Goal: Information Seeking & Learning: Compare options

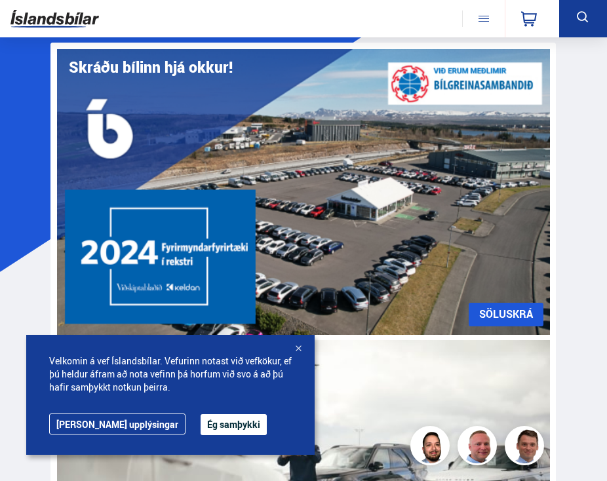
scroll to position [267, 0]
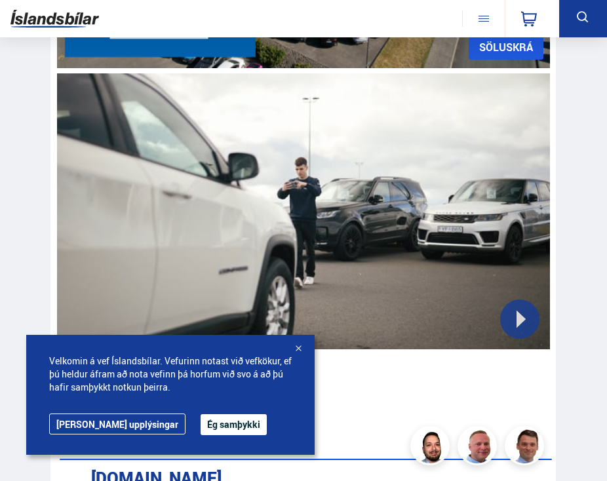
click at [308, 353] on div "Velkomin á vef Íslandsbílar. Vefurinn notast við vefkökur, ef þú heldur áfram a…" at bounding box center [170, 395] width 288 height 120
click at [303, 352] on div at bounding box center [298, 349] width 13 height 13
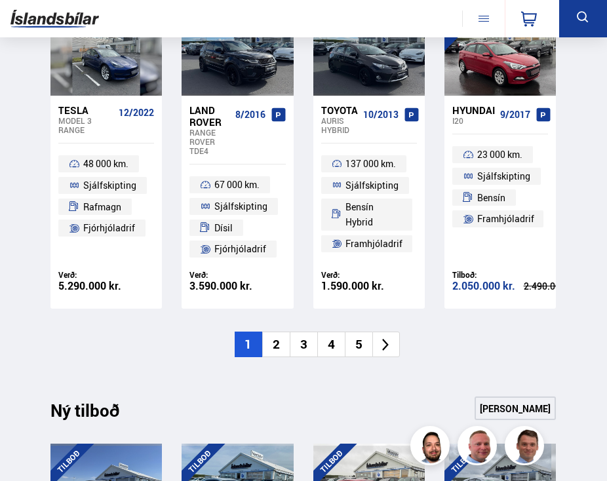
scroll to position [1261, 0]
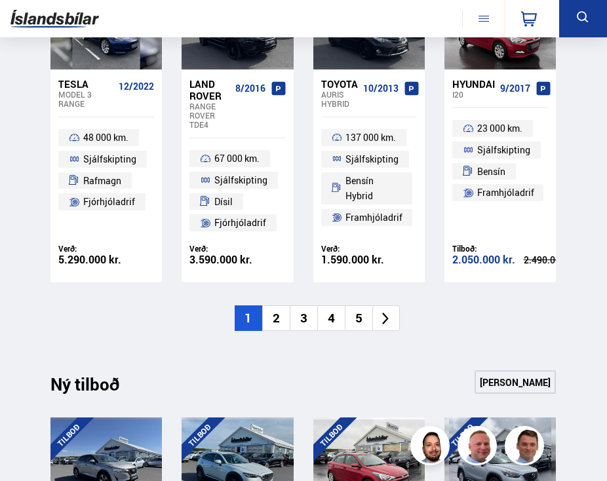
click at [278, 315] on li "2" at bounding box center [276, 318] width 28 height 26
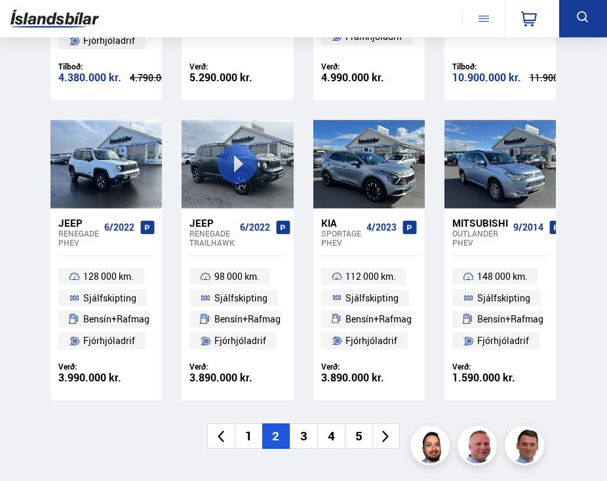
scroll to position [1136, 0]
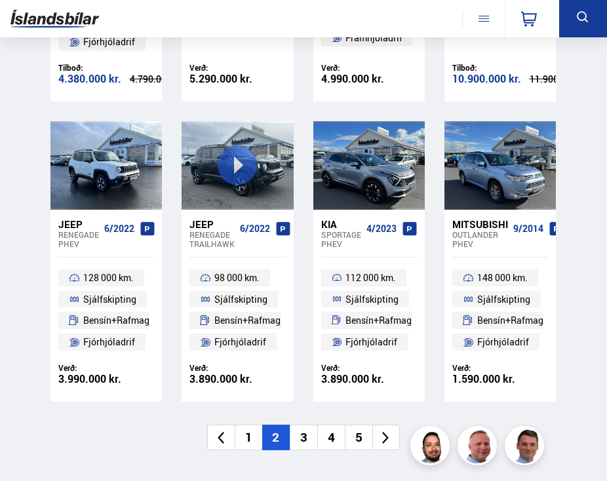
click at [303, 438] on li "3" at bounding box center [304, 438] width 28 height 26
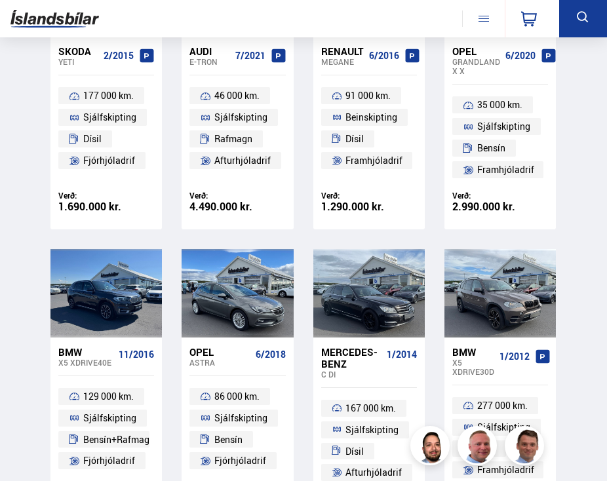
scroll to position [1166, 0]
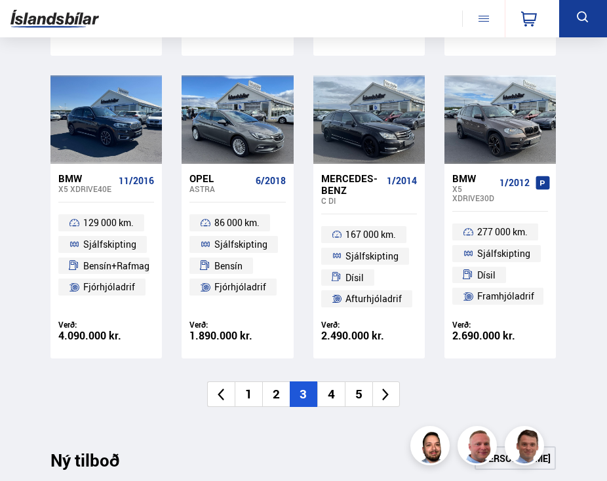
click at [332, 391] on li "4" at bounding box center [331, 394] width 28 height 26
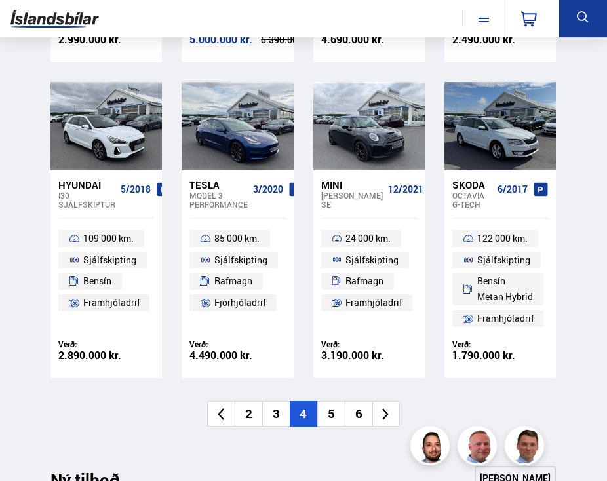
click at [339, 416] on li "5" at bounding box center [331, 414] width 28 height 26
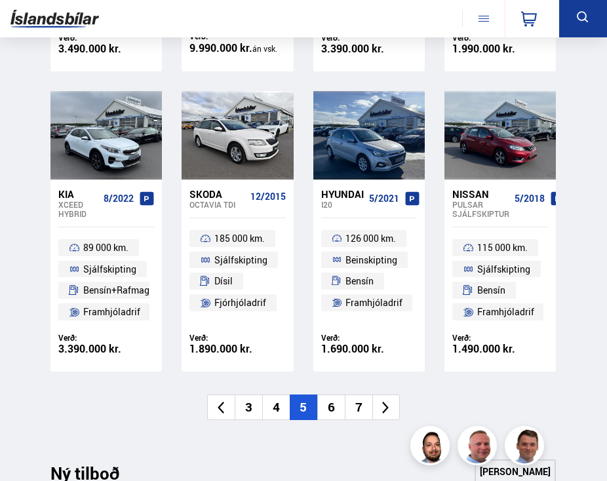
click at [341, 410] on li "6" at bounding box center [331, 408] width 28 height 26
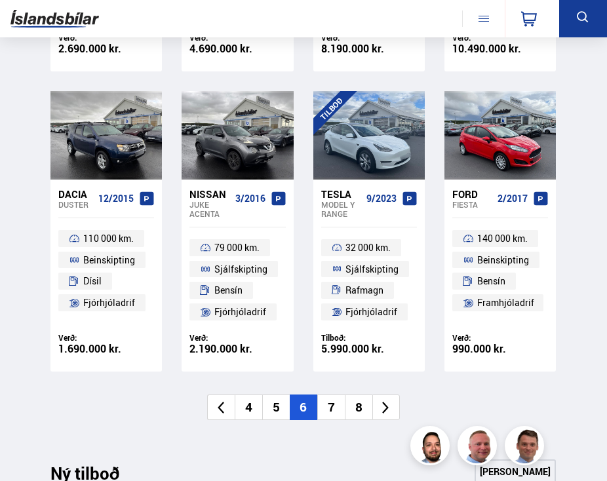
click at [327, 415] on li "7" at bounding box center [331, 408] width 28 height 26
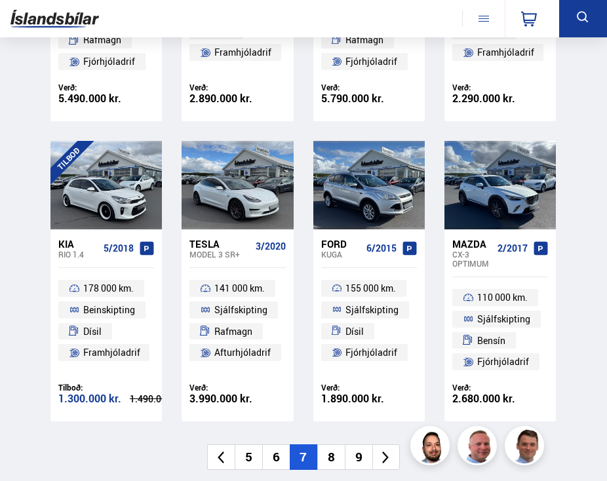
scroll to position [1185, 0]
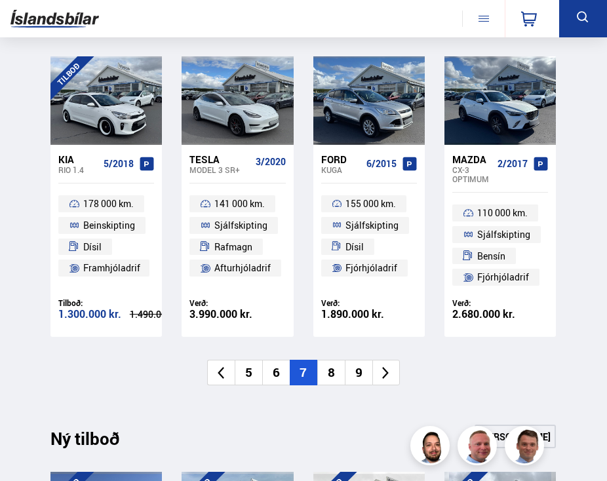
click at [327, 372] on li "8" at bounding box center [331, 373] width 28 height 26
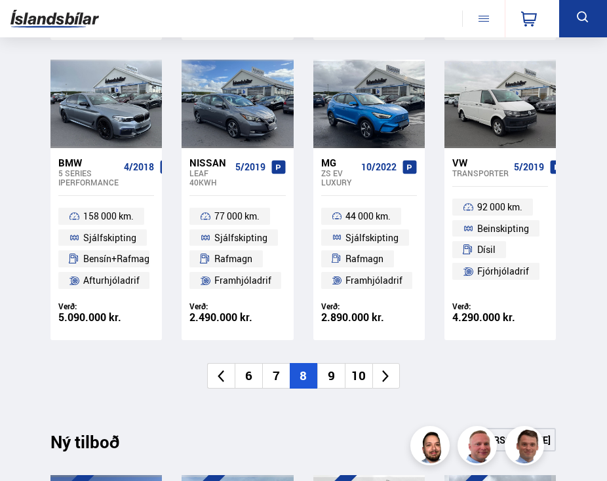
scroll to position [1283, 0]
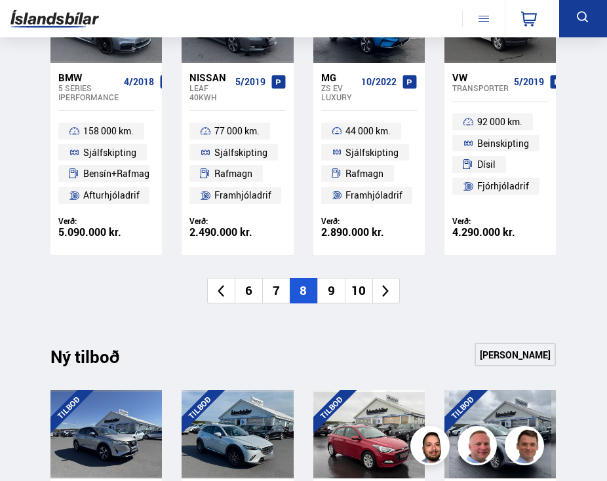
click at [334, 294] on li "9" at bounding box center [331, 291] width 28 height 26
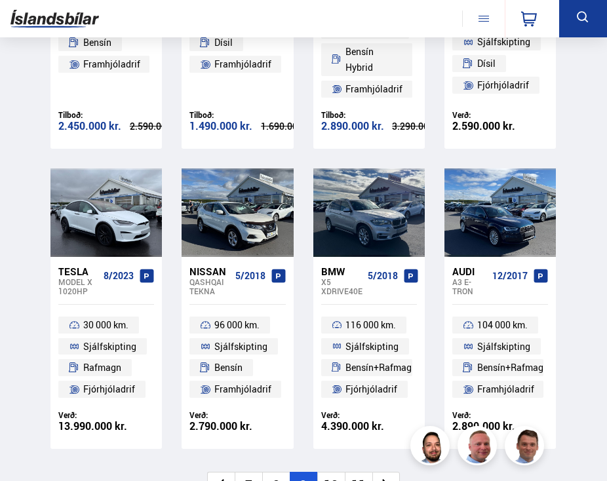
scroll to position [1151, 0]
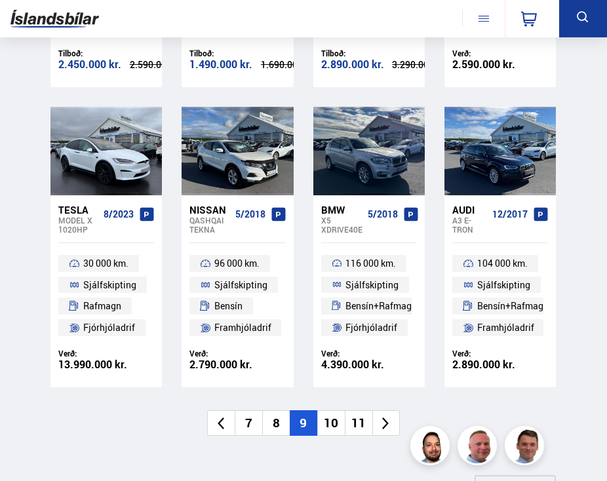
click at [336, 426] on li "10" at bounding box center [331, 423] width 28 height 26
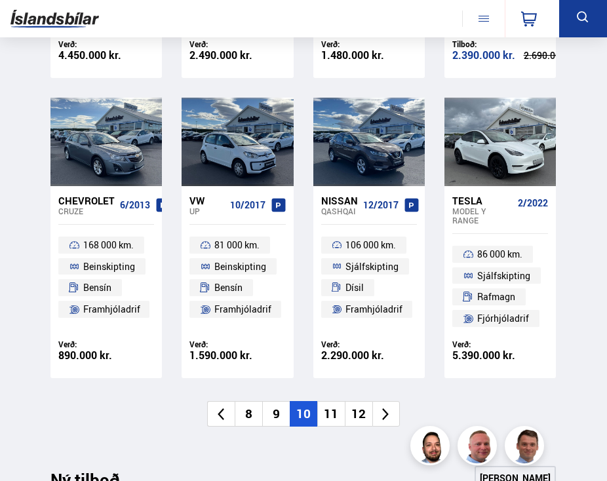
scroll to position [1161, 0]
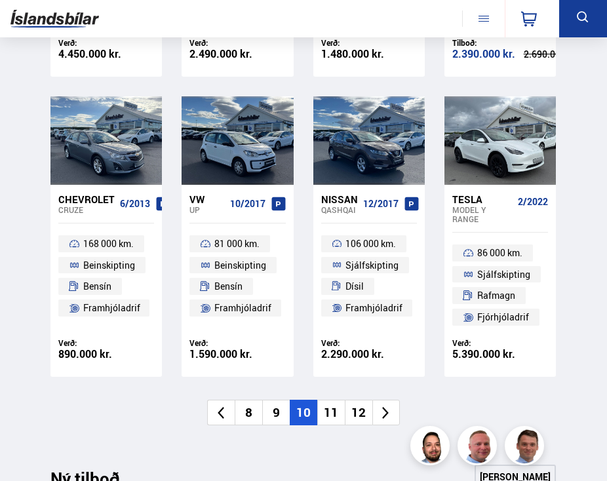
click at [334, 402] on li "11" at bounding box center [331, 413] width 28 height 26
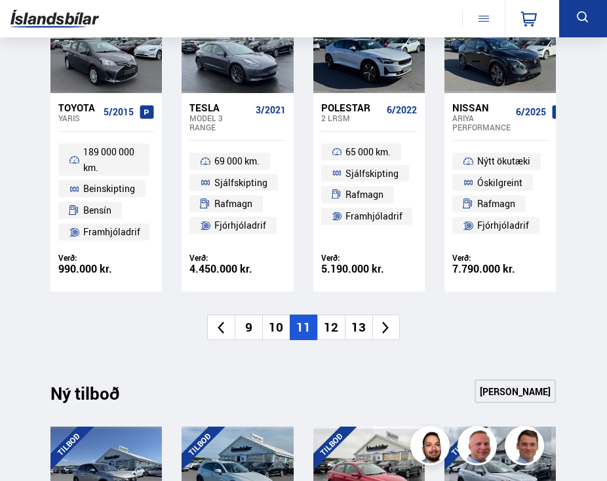
scroll to position [1267, 0]
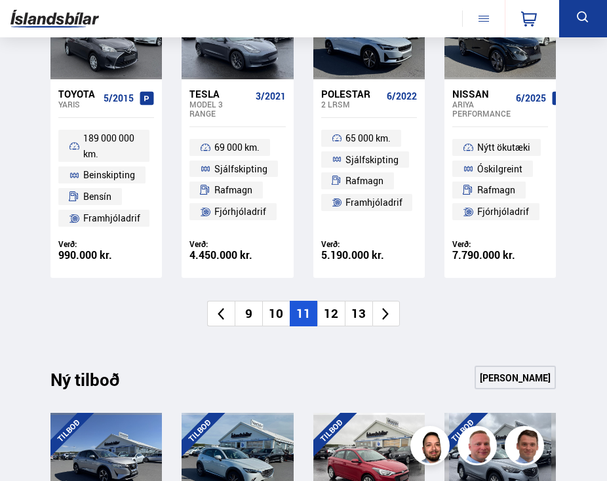
click at [330, 315] on li "12" at bounding box center [331, 314] width 28 height 26
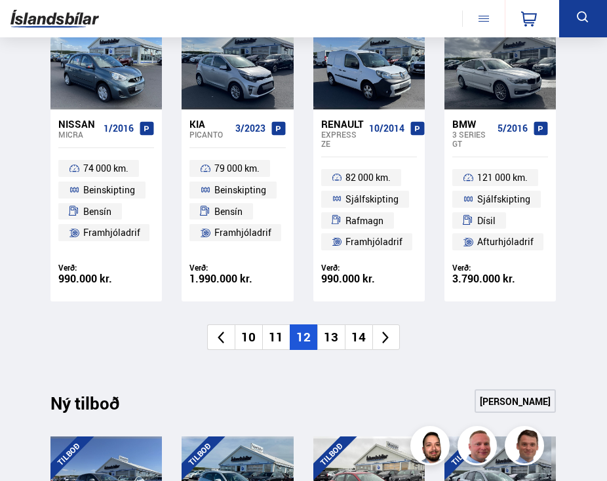
scroll to position [1231, 0]
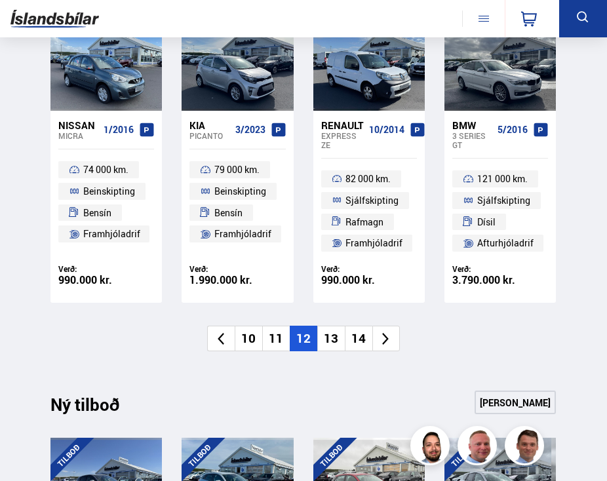
click at [343, 344] on li "13" at bounding box center [331, 339] width 28 height 26
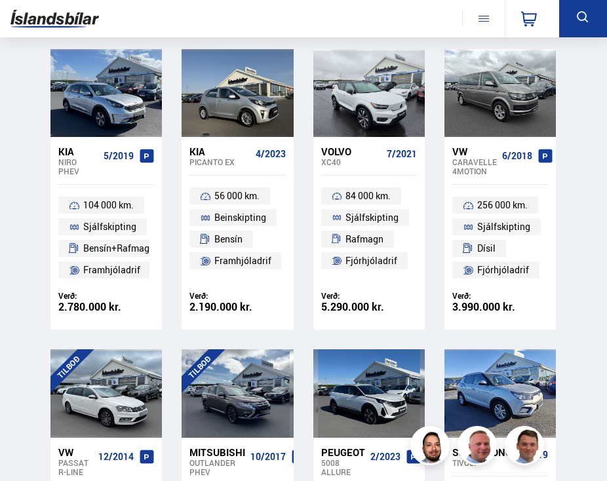
scroll to position [890, 0]
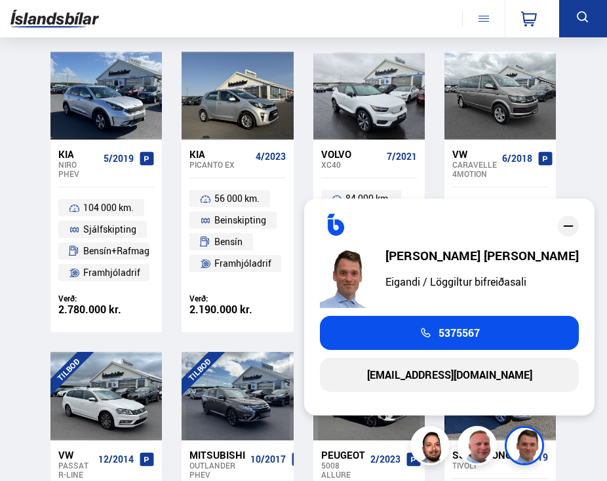
click at [569, 230] on icon "close" at bounding box center [568, 226] width 16 height 16
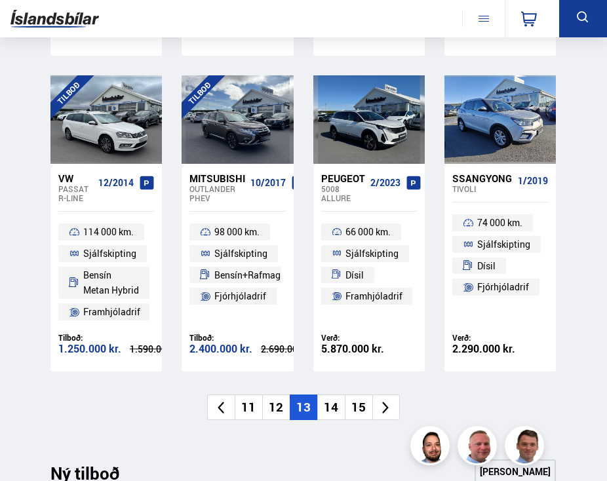
scroll to position [1228, 0]
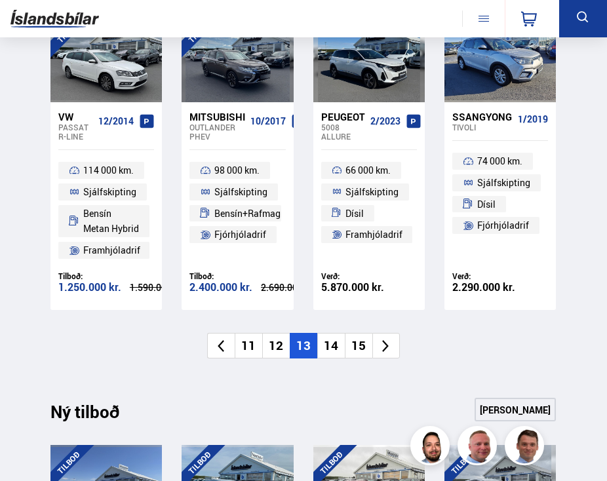
click at [332, 343] on li "14" at bounding box center [331, 346] width 28 height 26
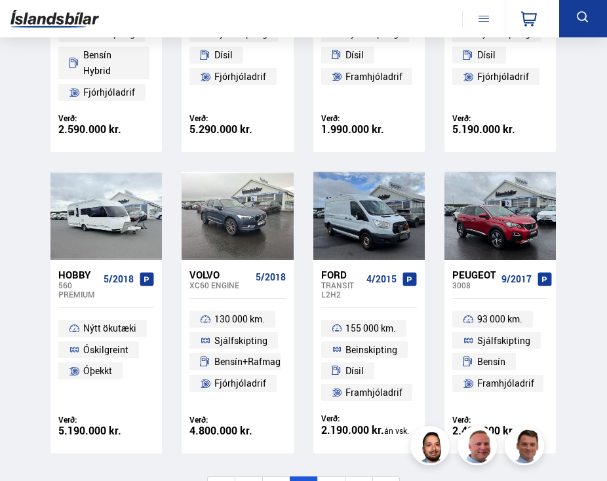
scroll to position [1126, 0]
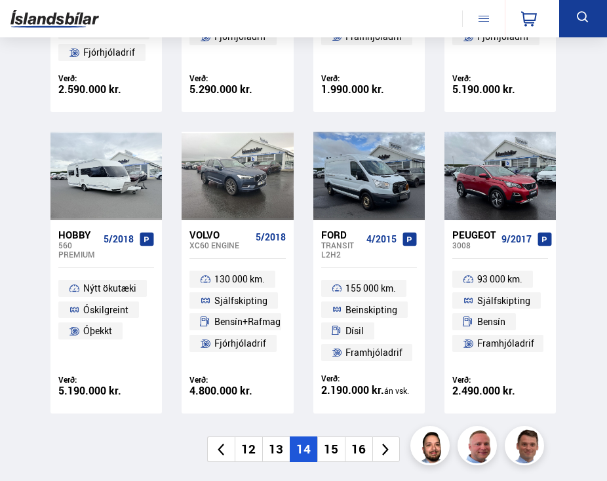
click at [339, 446] on li "15" at bounding box center [331, 449] width 28 height 26
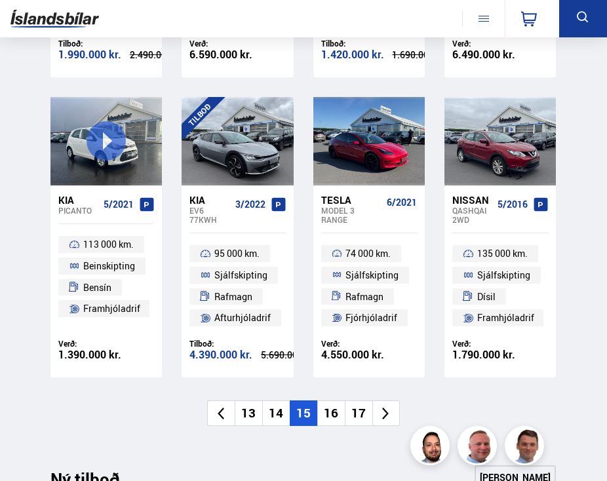
scroll to position [1140, 0]
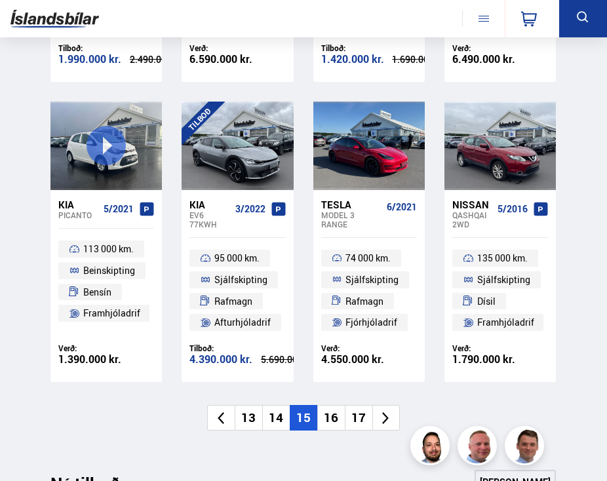
click at [333, 415] on li "16" at bounding box center [331, 418] width 28 height 26
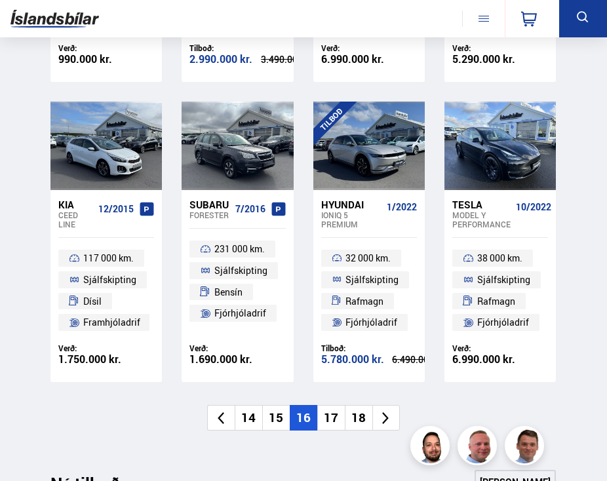
click at [281, 419] on li "15" at bounding box center [276, 418] width 28 height 26
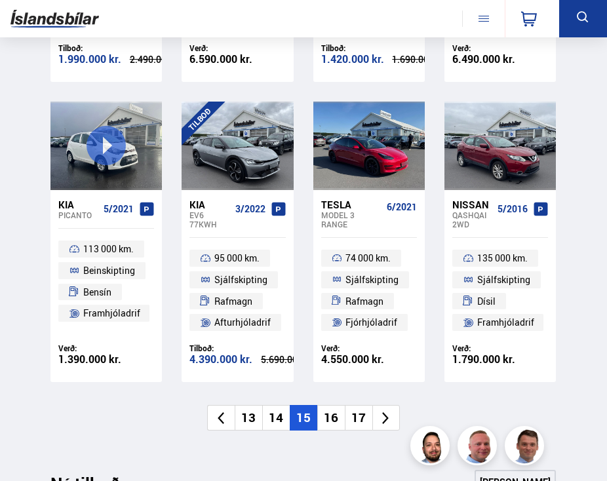
click at [332, 412] on li "16" at bounding box center [331, 418] width 28 height 26
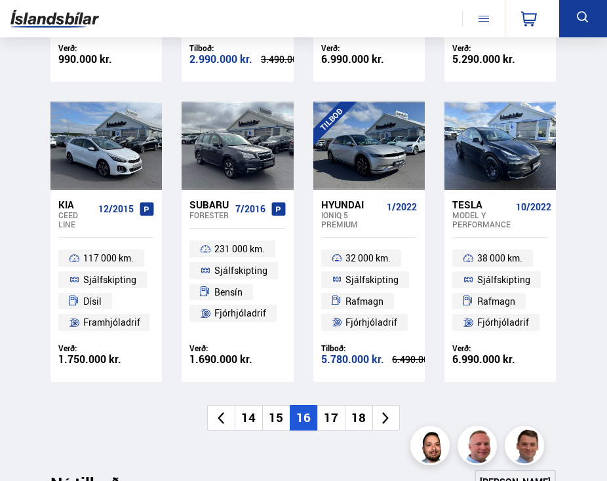
click at [284, 419] on li "15" at bounding box center [276, 418] width 28 height 26
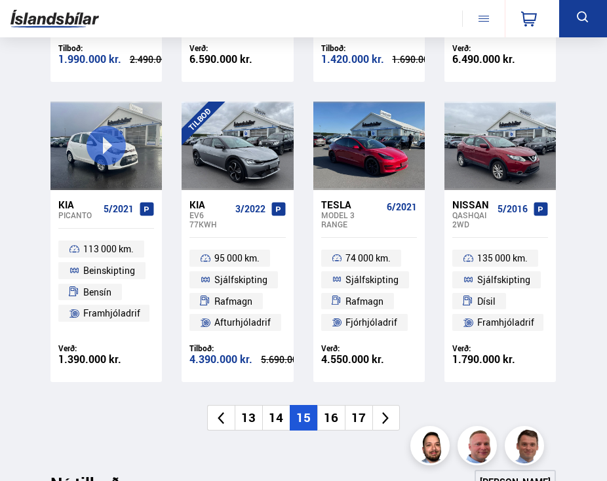
click at [80, 205] on div "Kia" at bounding box center [78, 205] width 40 height 12
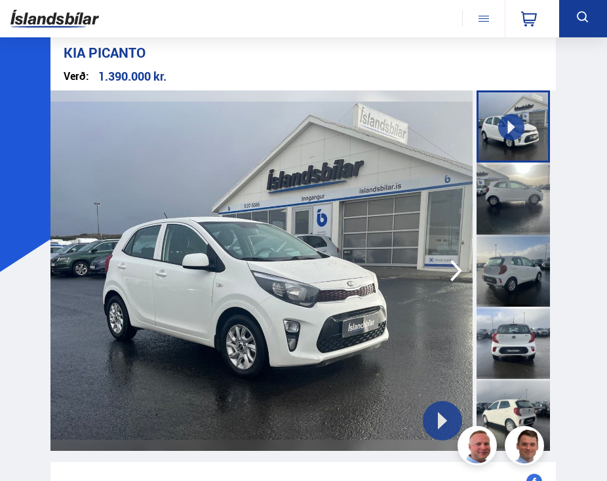
click at [457, 262] on icon "button" at bounding box center [456, 270] width 26 height 31
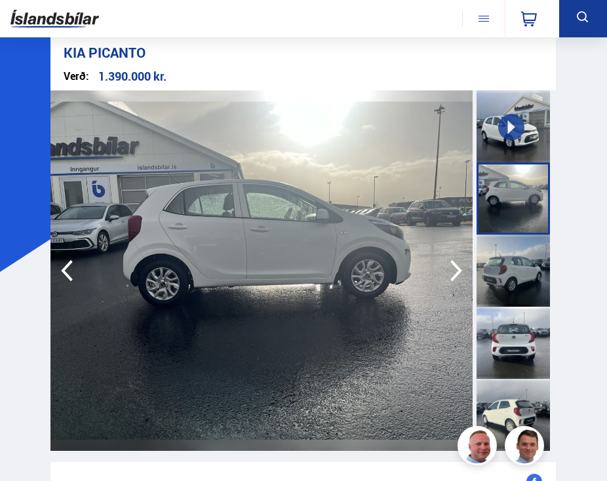
click at [454, 264] on icon "button" at bounding box center [456, 271] width 12 height 22
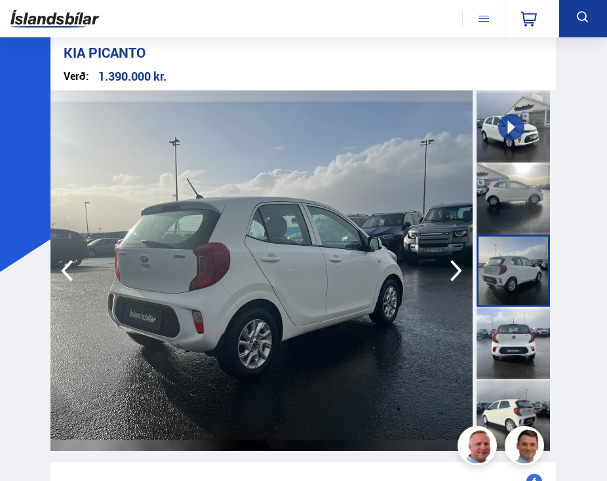
click at [454, 264] on icon "button" at bounding box center [456, 271] width 12 height 22
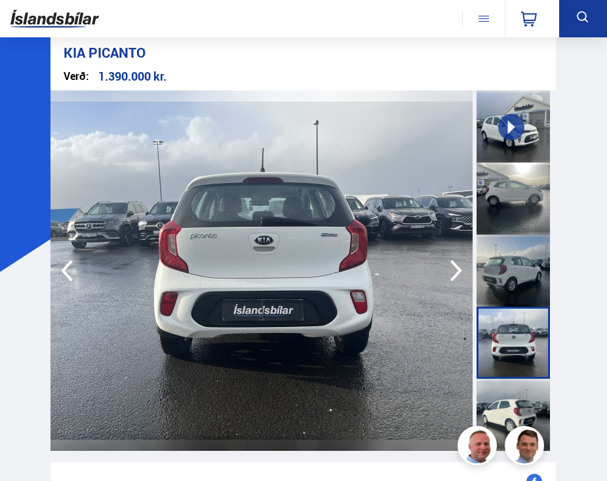
click at [454, 264] on icon "button" at bounding box center [456, 271] width 12 height 22
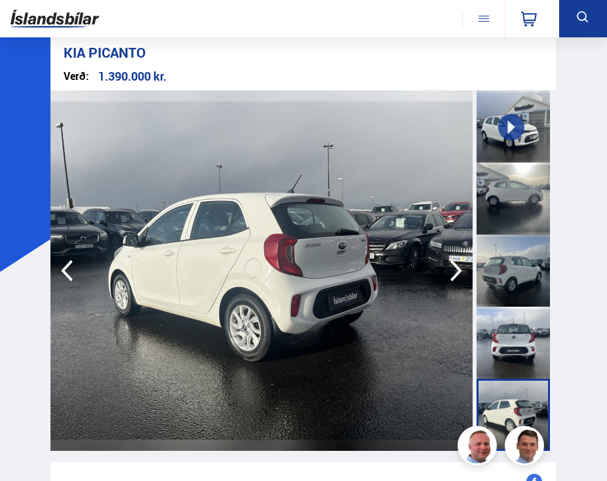
click at [454, 264] on icon "button" at bounding box center [456, 271] width 12 height 22
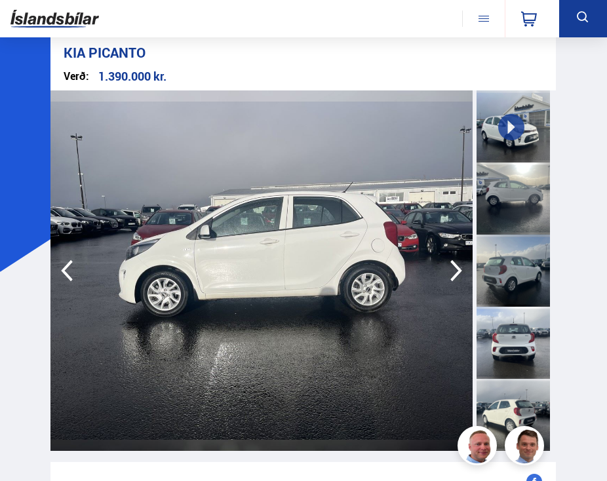
click at [454, 264] on icon "button" at bounding box center [456, 271] width 12 height 22
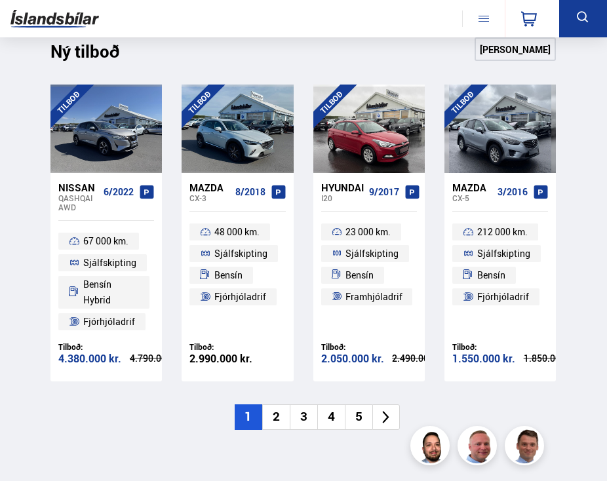
scroll to position [1708, 0]
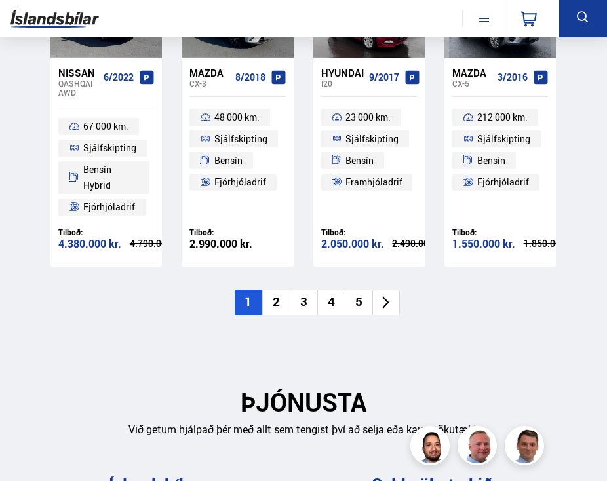
click at [390, 304] on icon at bounding box center [385, 302] width 15 height 15
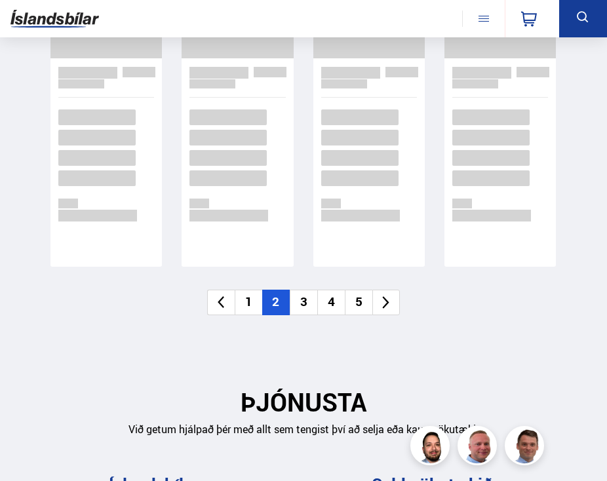
click at [390, 304] on div "Ný tilboð Sjá meira 1 2 3 4 5" at bounding box center [303, 138] width 526 height 431
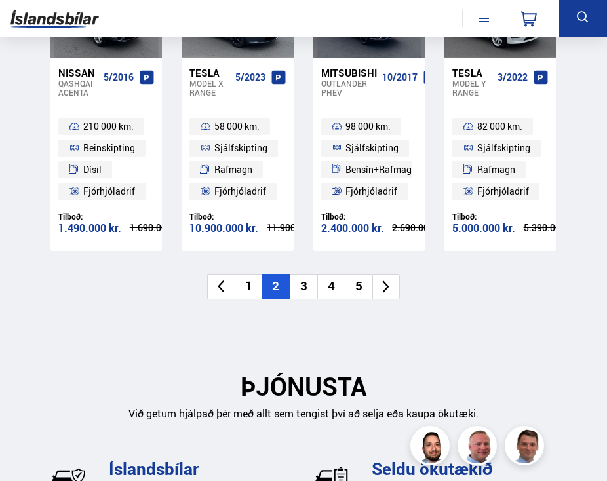
click at [390, 304] on div "Ný tilboð Sjá meira TILBOÐ Nissan Qashqai ACENTA 5/2016 210 000 km. Beinskiptin…" at bounding box center [303, 130] width 526 height 415
click at [390, 290] on icon at bounding box center [385, 286] width 15 height 15
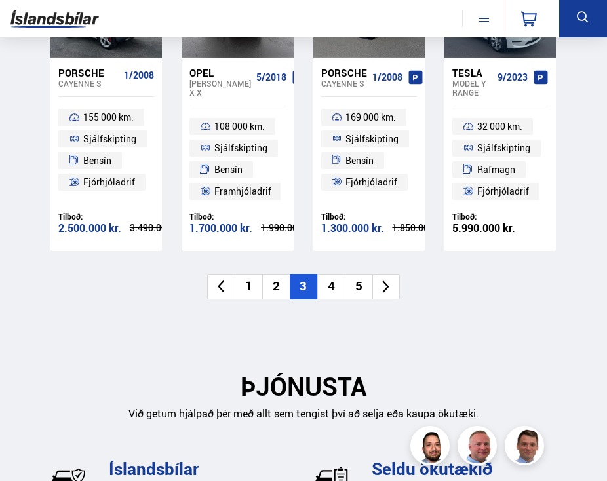
click at [390, 290] on icon at bounding box center [385, 286] width 15 height 15
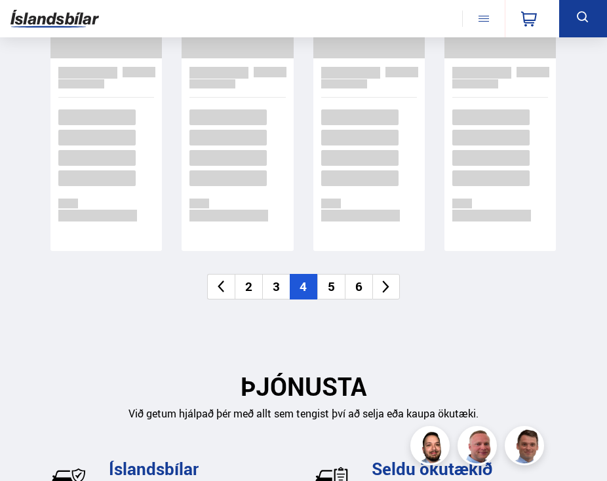
click at [390, 290] on icon at bounding box center [385, 286] width 15 height 15
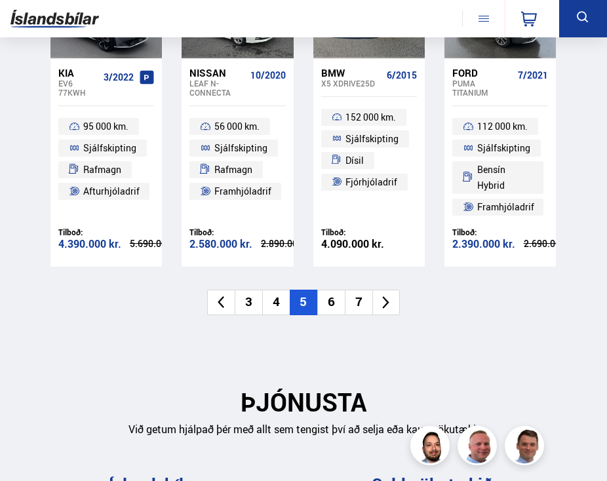
click at [389, 305] on li at bounding box center [386, 303] width 28 height 26
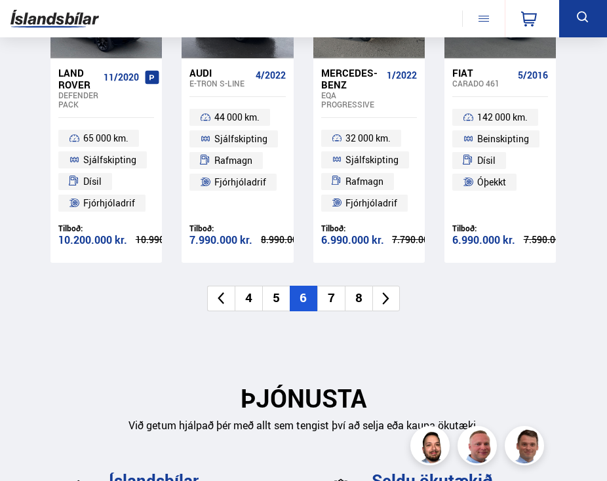
click at [388, 298] on icon at bounding box center [386, 298] width 7 height 12
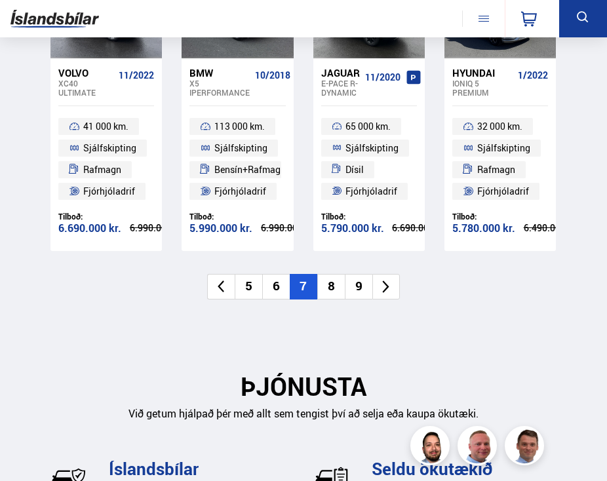
click at [388, 298] on li at bounding box center [386, 287] width 28 height 26
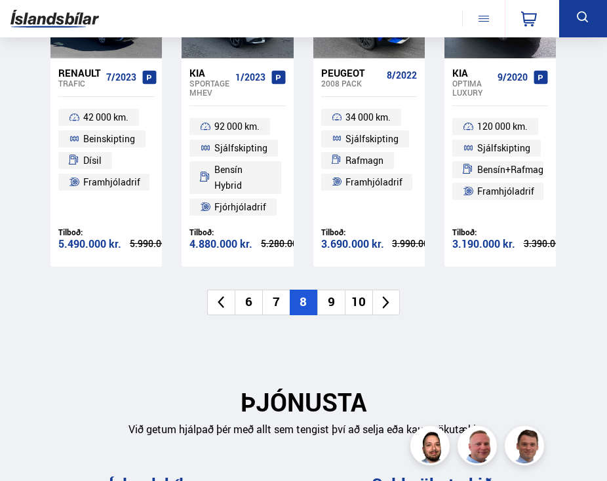
click at [388, 298] on icon at bounding box center [385, 302] width 15 height 15
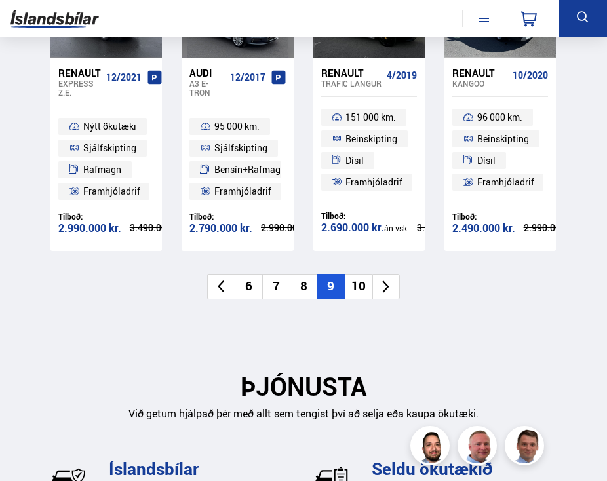
click at [388, 298] on li at bounding box center [386, 287] width 28 height 26
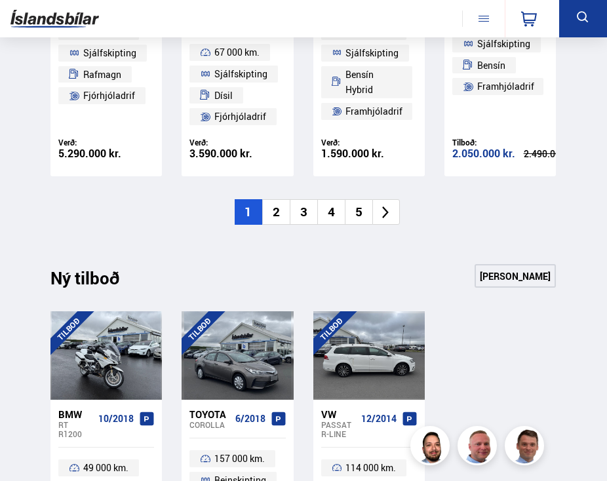
scroll to position [1221, 0]
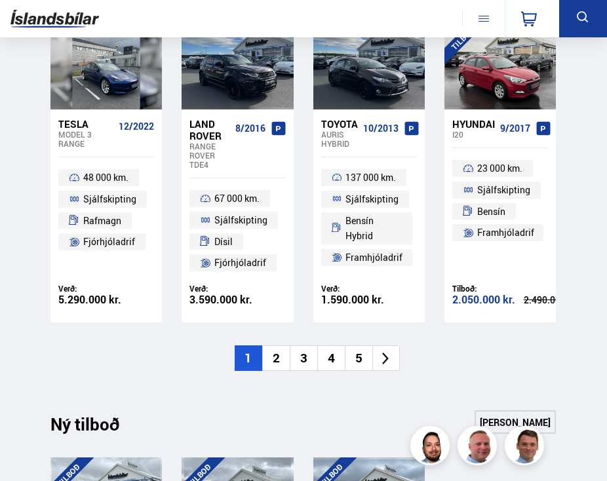
click at [383, 356] on icon at bounding box center [385, 358] width 15 height 15
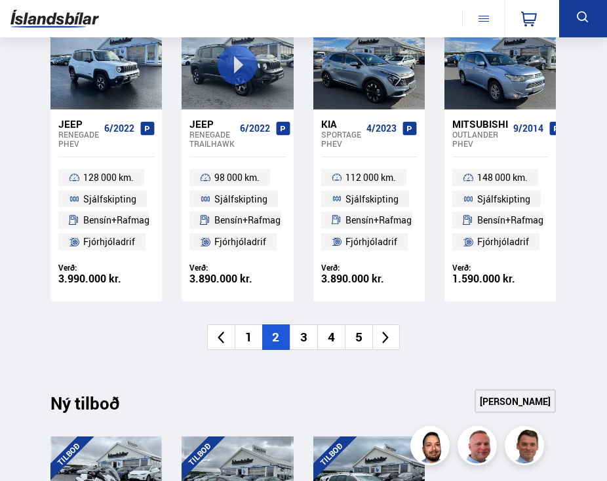
click at [383, 356] on div "Nýtt á skrá Sjá meira TILBOÐ Nissan Qashqai AWD 6/2022 67 000 km. Sjálfskipting…" at bounding box center [303, 24] width 526 height 732
click at [385, 341] on icon at bounding box center [386, 338] width 7 height 12
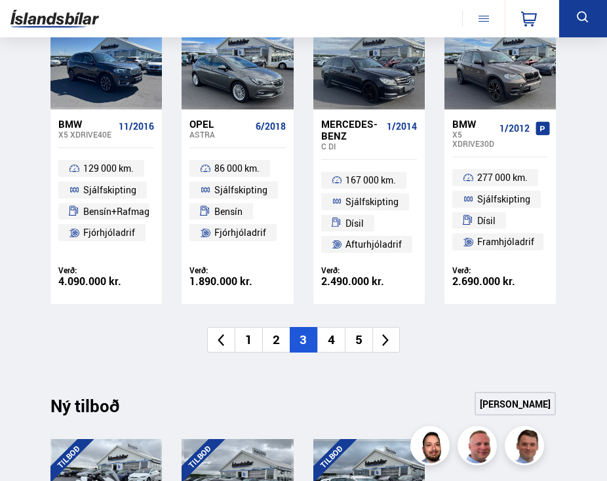
click at [385, 341] on icon at bounding box center [385, 340] width 15 height 15
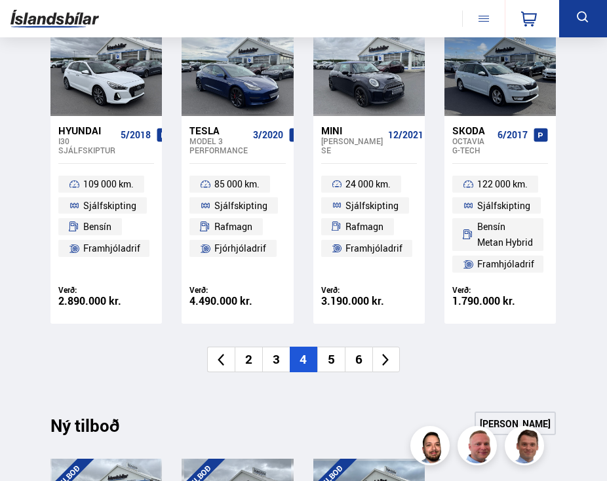
scroll to position [1227, 0]
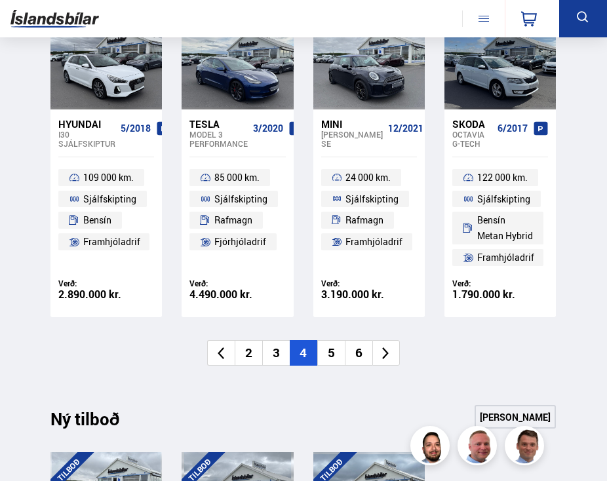
click at [385, 341] on li at bounding box center [386, 353] width 28 height 26
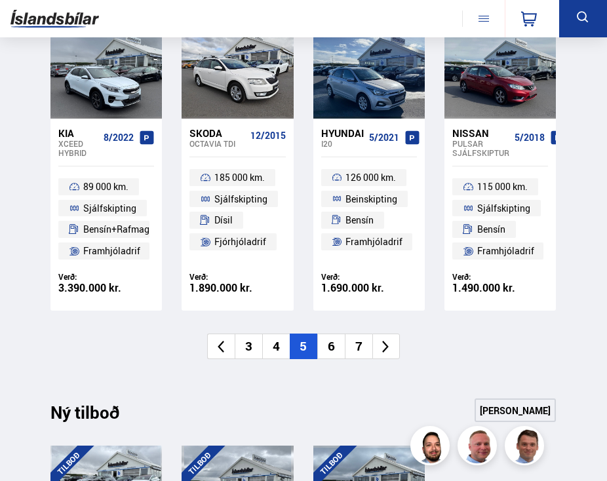
scroll to position [1237, 0]
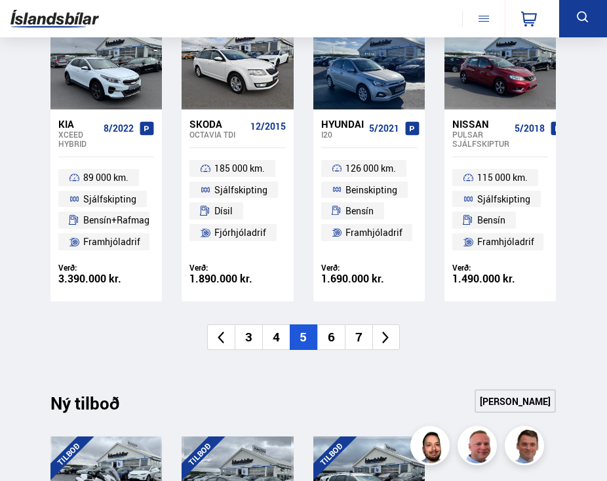
click at [385, 341] on icon at bounding box center [386, 338] width 7 height 12
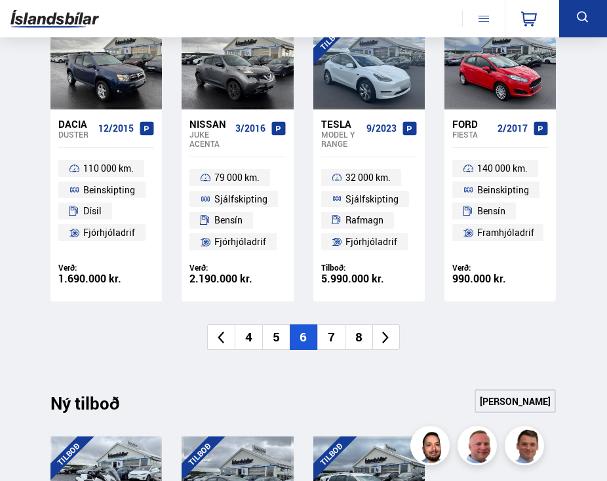
click at [385, 341] on icon at bounding box center [386, 338] width 7 height 12
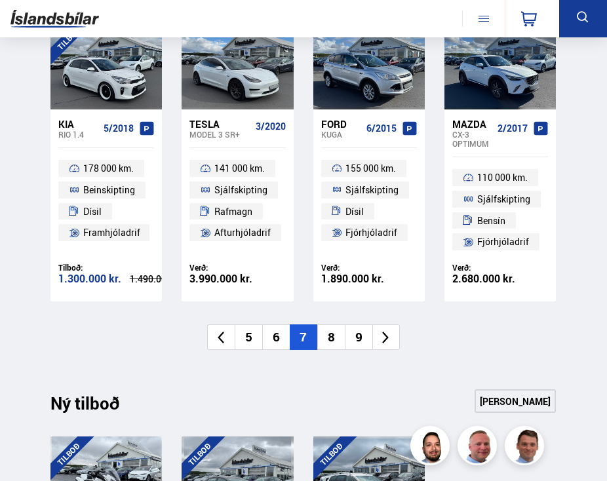
click at [385, 341] on icon at bounding box center [386, 338] width 7 height 12
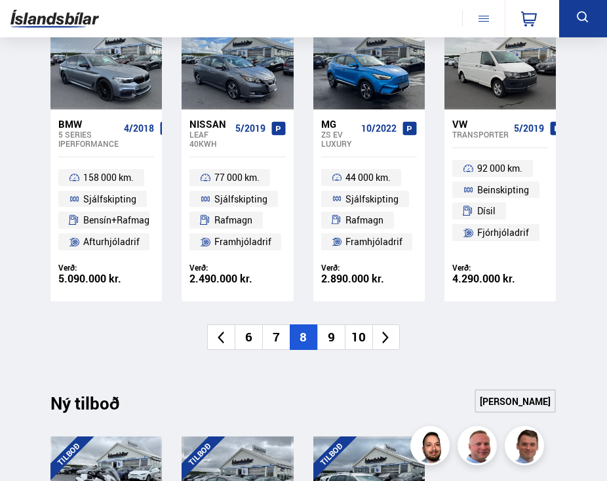
click at [385, 341] on icon at bounding box center [386, 338] width 7 height 12
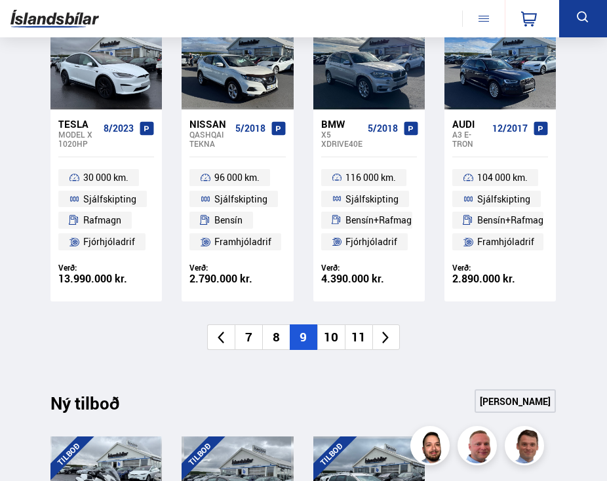
click at [385, 341] on icon at bounding box center [386, 338] width 7 height 12
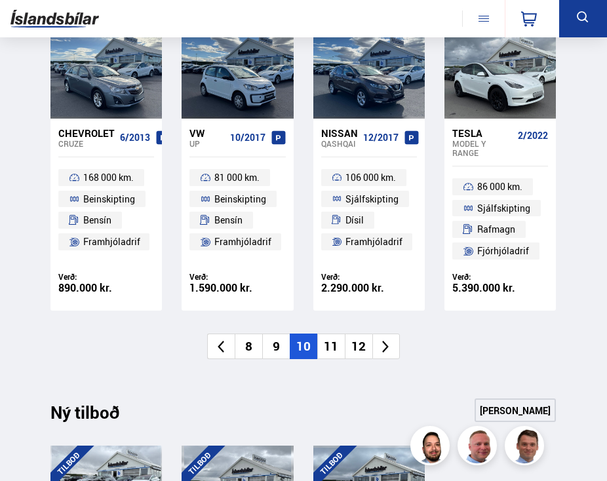
click at [385, 341] on icon at bounding box center [386, 347] width 7 height 12
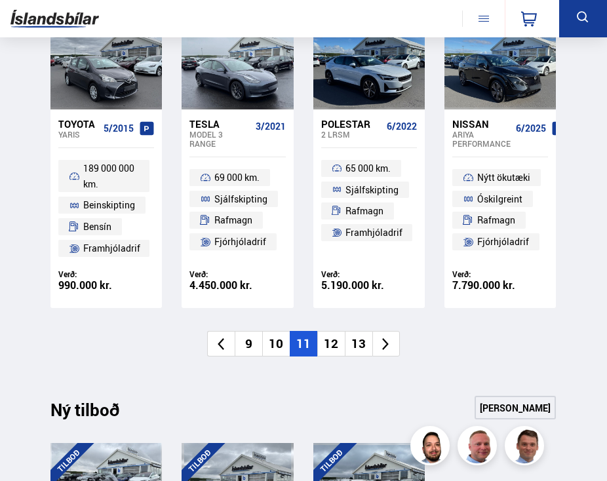
click at [385, 341] on icon at bounding box center [385, 344] width 15 height 15
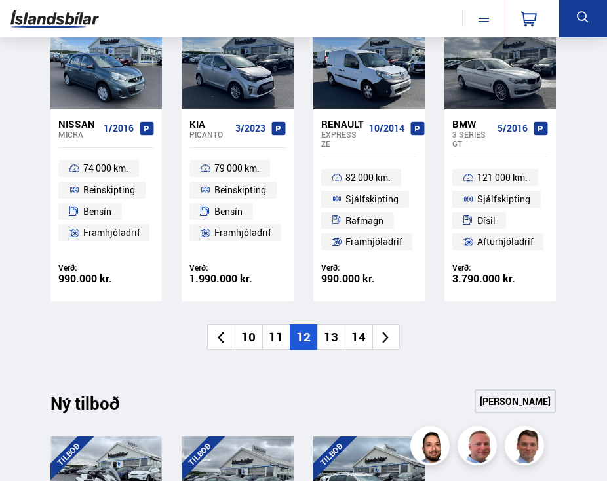
drag, startPoint x: 385, startPoint y: 341, endPoint x: 434, endPoint y: 365, distance: 55.4
click at [434, 365] on div "Nýtt á skrá Sjá meira Mitsubishi Outlander INSTYLE+ 7/2019 121 000 km. Sjálfski…" at bounding box center [303, 26] width 526 height 728
click at [395, 332] on li at bounding box center [386, 337] width 28 height 26
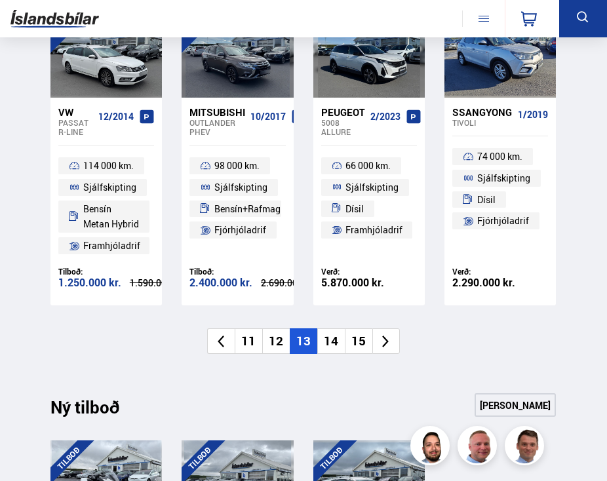
scroll to position [1221, 0]
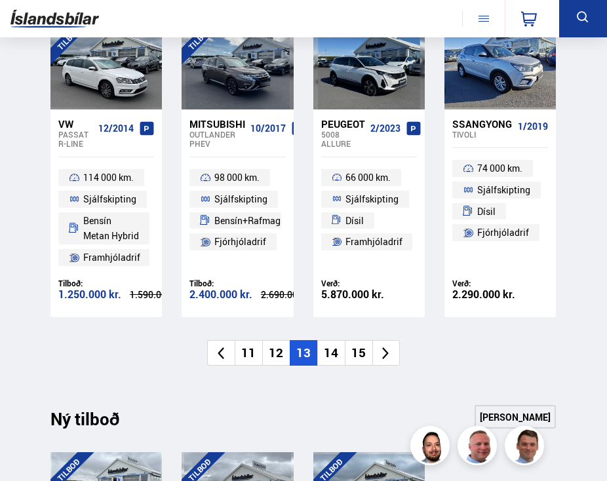
click at [395, 336] on div "Nýtt á skrá Sjá meira Kia Niro PHEV 5/2019 104 000 km. Sjálfskipting Bensín+Raf…" at bounding box center [303, 20] width 526 height 693
click at [389, 349] on icon at bounding box center [385, 353] width 15 height 15
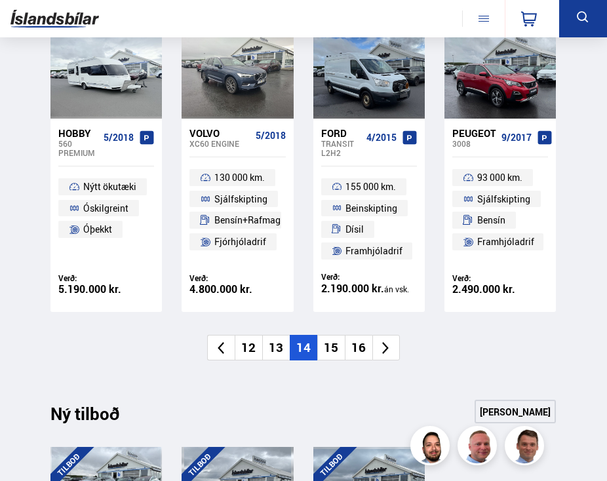
click at [389, 349] on li at bounding box center [386, 348] width 28 height 26
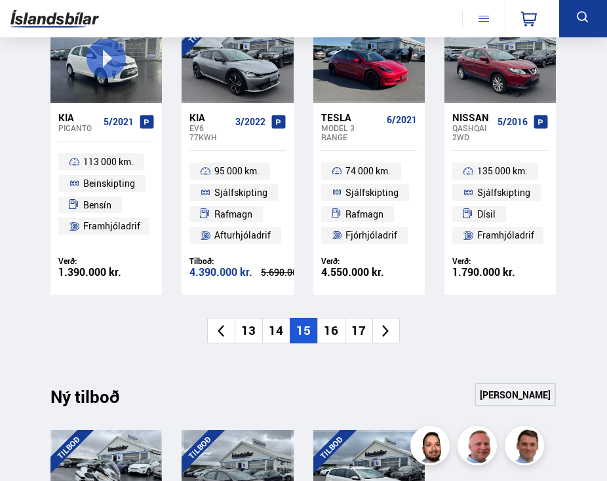
scroll to position [1221, 0]
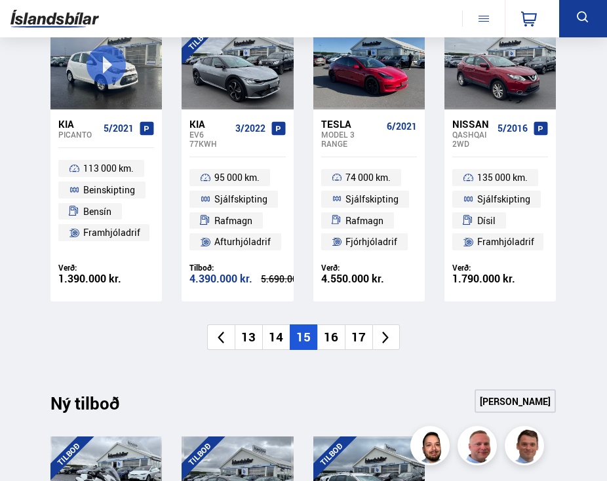
click at [109, 123] on span "5/2021" at bounding box center [119, 128] width 30 height 10
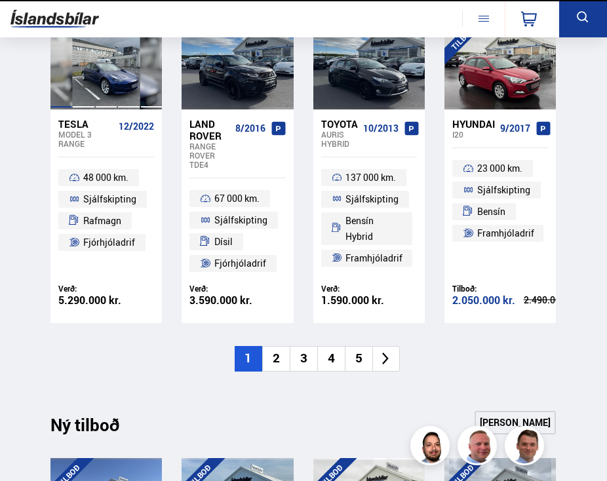
scroll to position [1221, 0]
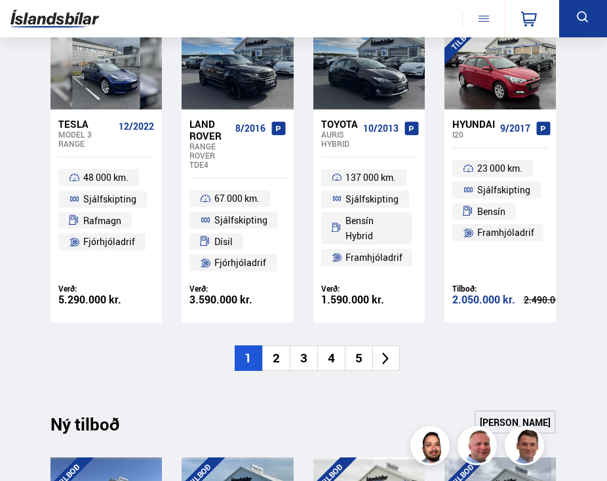
click at [387, 351] on icon at bounding box center [385, 358] width 15 height 15
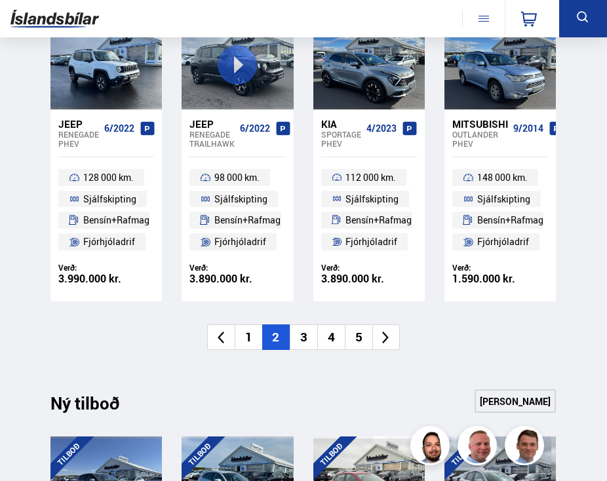
click at [387, 351] on div "Nýtt á skrá Sjá meira TILBOÐ Nissan Qashqai AWD 6/2022 67 000 km. Sjálfskipting…" at bounding box center [303, 24] width 526 height 732
click at [387, 347] on li at bounding box center [386, 337] width 28 height 26
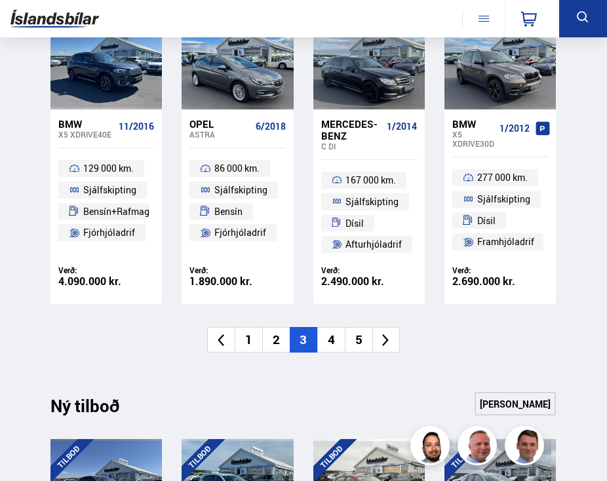
click at [387, 341] on icon at bounding box center [386, 340] width 7 height 12
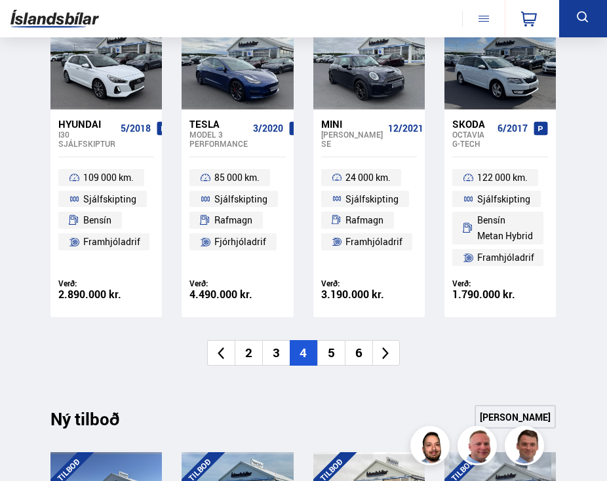
click at [387, 341] on li at bounding box center [386, 353] width 28 height 26
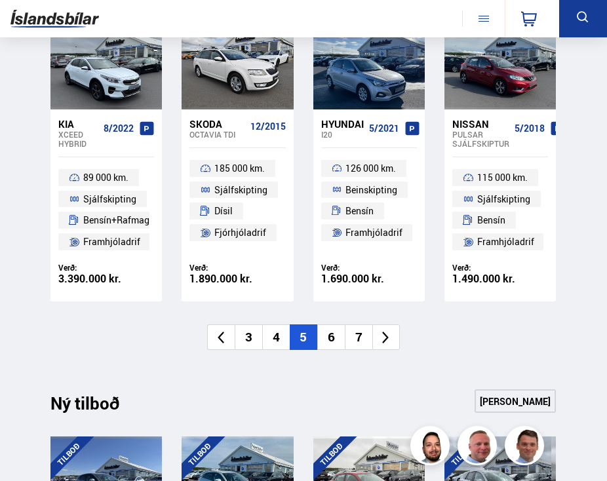
click at [387, 349] on li at bounding box center [386, 337] width 28 height 26
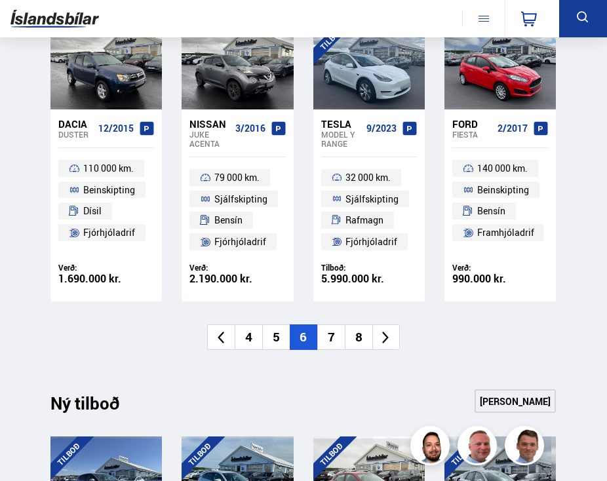
click at [387, 339] on icon at bounding box center [386, 338] width 7 height 12
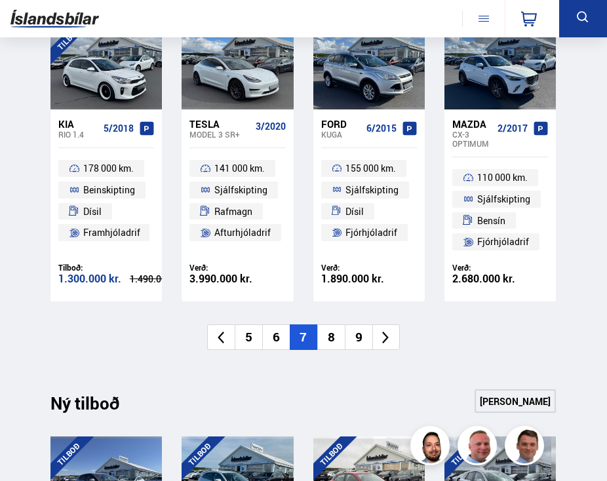
click at [387, 339] on icon at bounding box center [386, 338] width 7 height 12
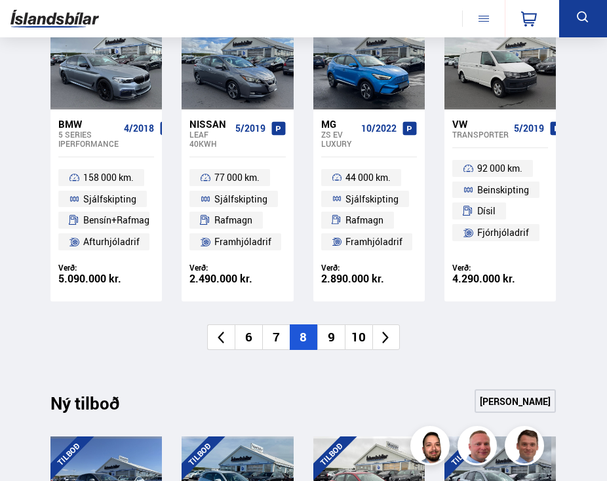
click at [387, 339] on icon at bounding box center [386, 338] width 7 height 12
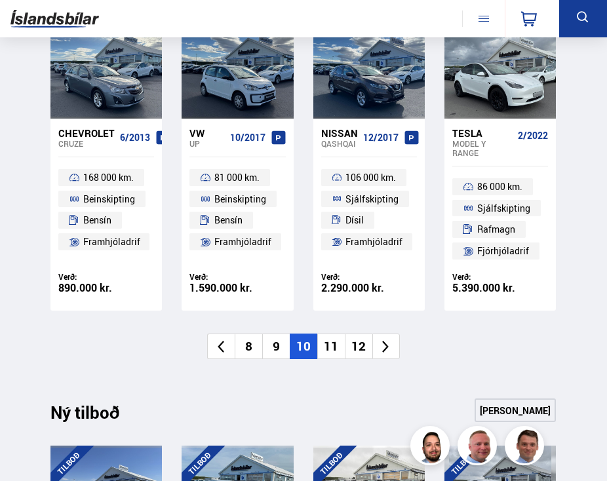
click at [387, 341] on icon at bounding box center [386, 347] width 7 height 12
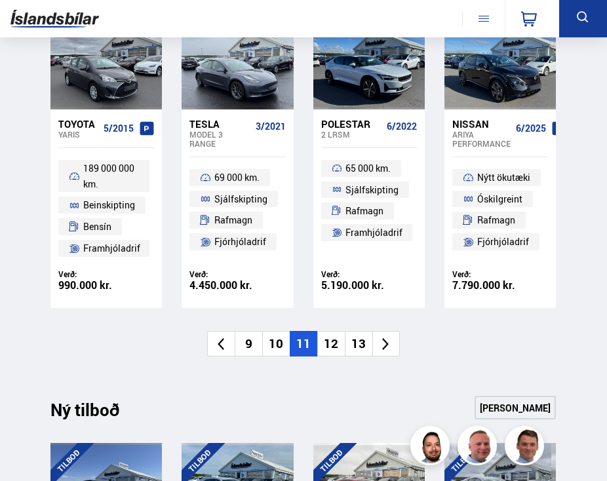
click at [387, 339] on icon at bounding box center [385, 344] width 15 height 15
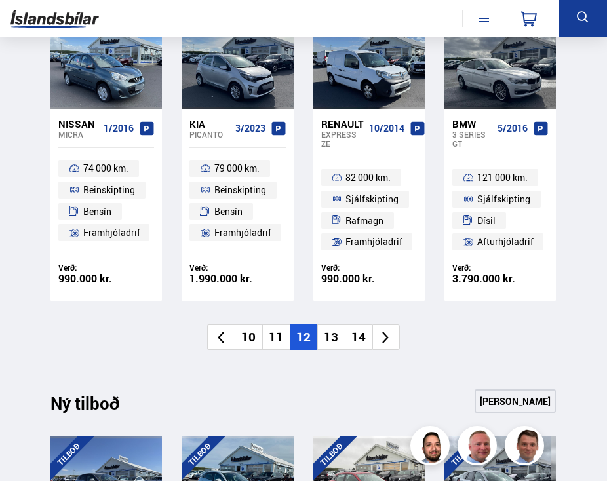
click at [387, 339] on icon at bounding box center [386, 338] width 7 height 12
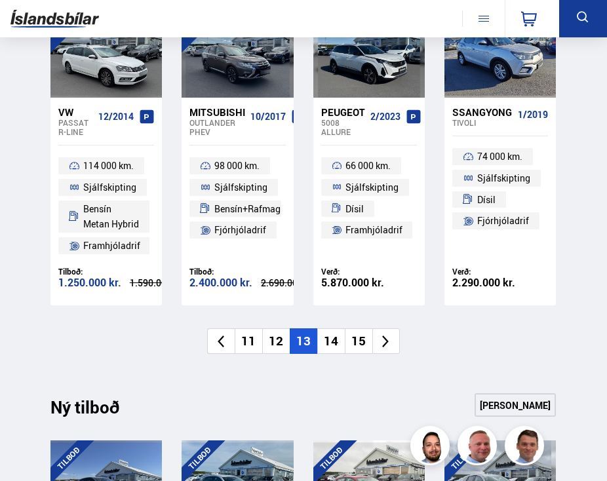
scroll to position [1221, 0]
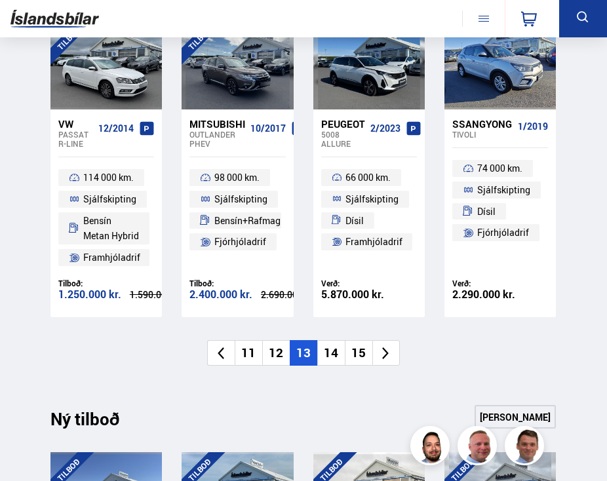
click at [387, 339] on div "Nýtt á skrá Sjá meira Kia Niro PHEV 5/2019 104 000 km. Sjálfskipting Bensín+Raf…" at bounding box center [303, 20] width 526 height 693
click at [387, 349] on icon at bounding box center [385, 353] width 15 height 15
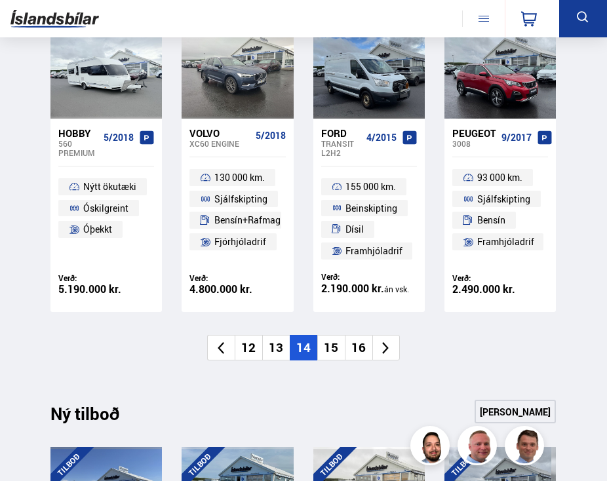
click at [387, 349] on li at bounding box center [386, 348] width 28 height 26
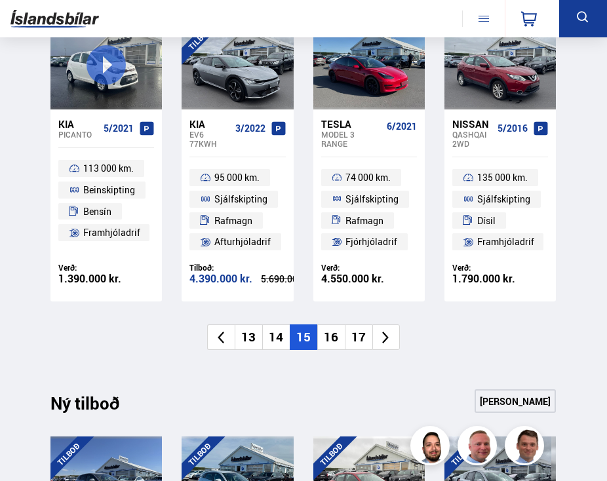
click at [382, 342] on icon at bounding box center [385, 337] width 15 height 15
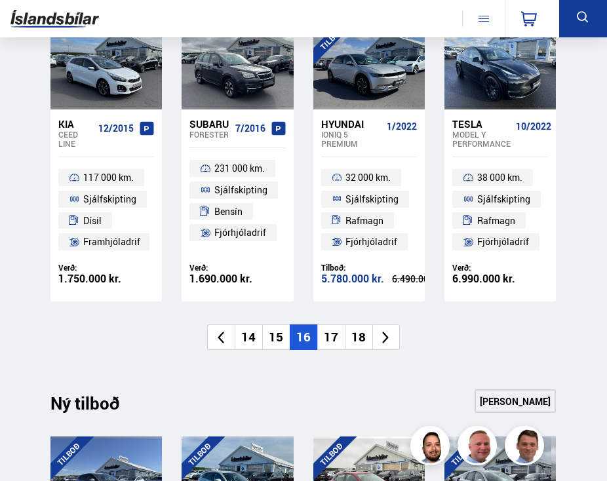
click at [382, 342] on icon at bounding box center [385, 337] width 15 height 15
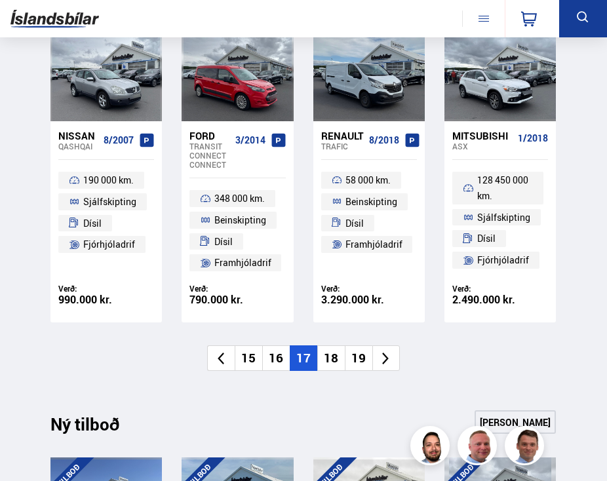
click at [387, 347] on li at bounding box center [386, 358] width 28 height 26
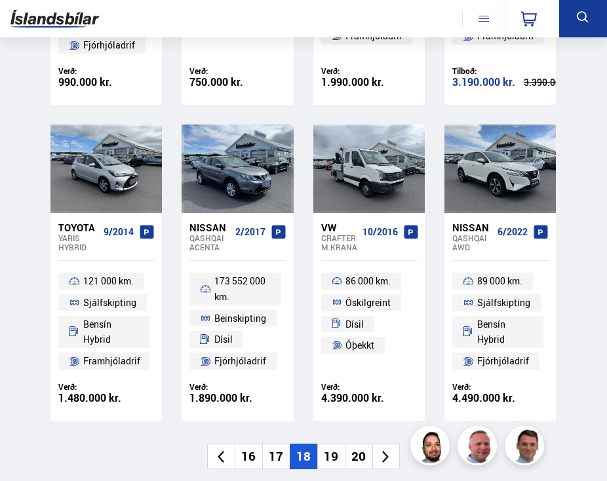
scroll to position [1138, 0]
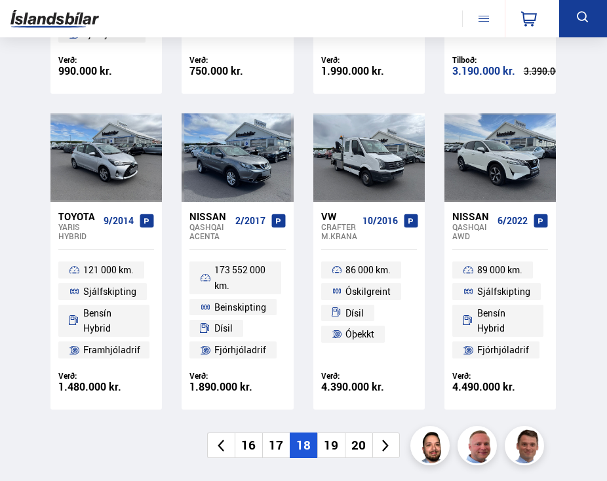
click at [387, 444] on icon at bounding box center [386, 446] width 7 height 12
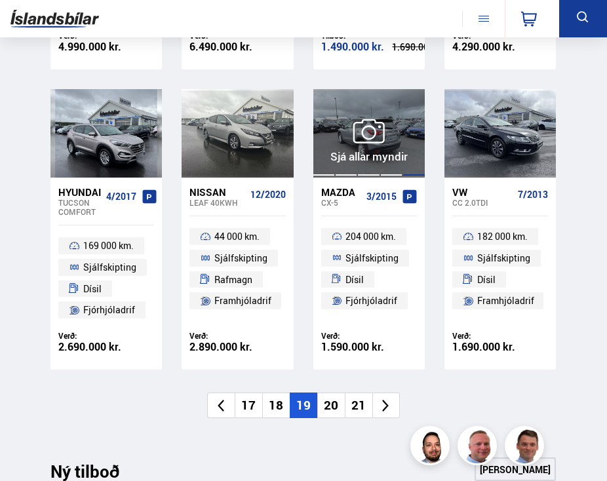
scroll to position [1275, 0]
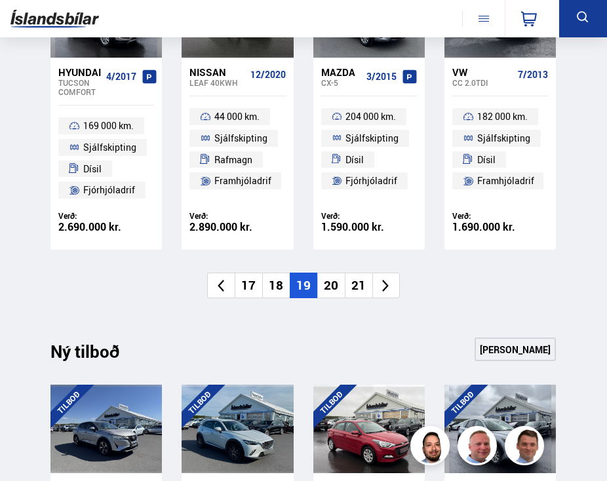
click at [389, 280] on icon at bounding box center [385, 286] width 15 height 15
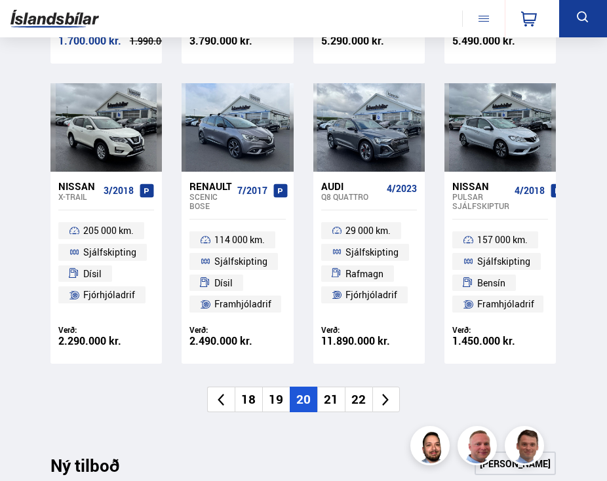
scroll to position [1177, 0]
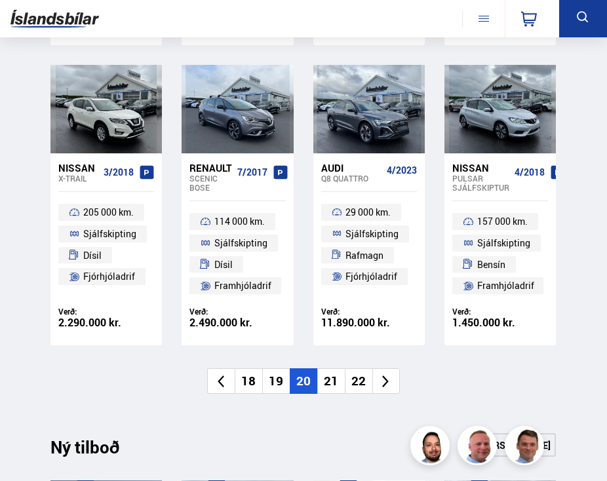
click at [391, 379] on icon at bounding box center [385, 381] width 15 height 15
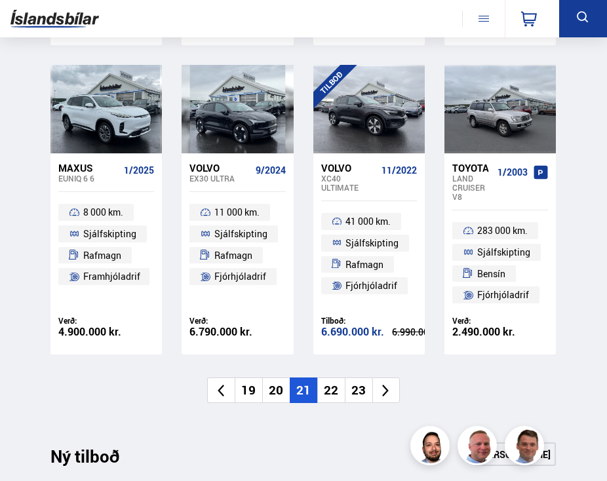
click at [393, 388] on icon at bounding box center [385, 390] width 15 height 15
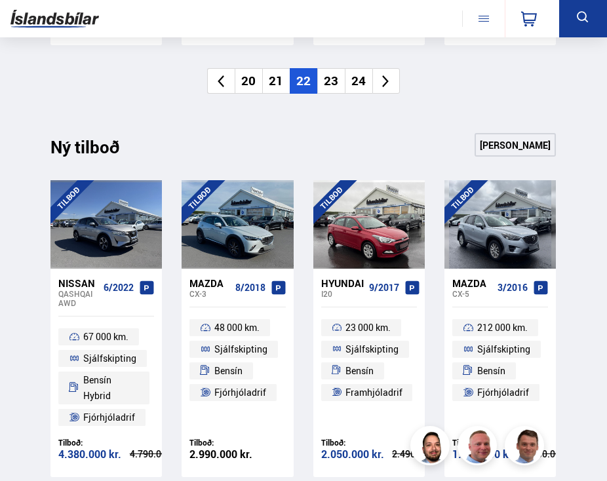
scroll to position [1570, 0]
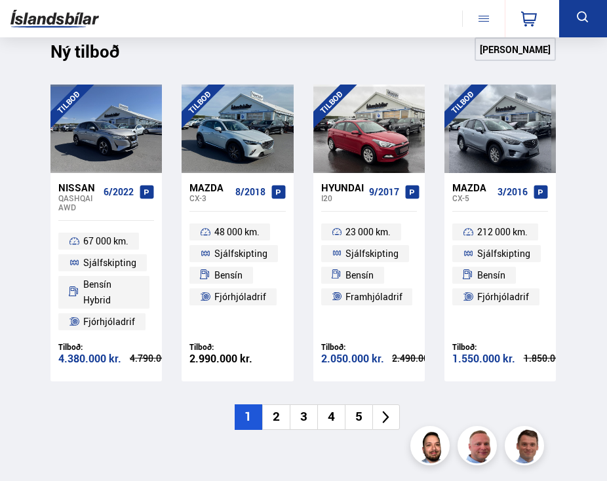
click at [391, 416] on icon at bounding box center [385, 417] width 15 height 15
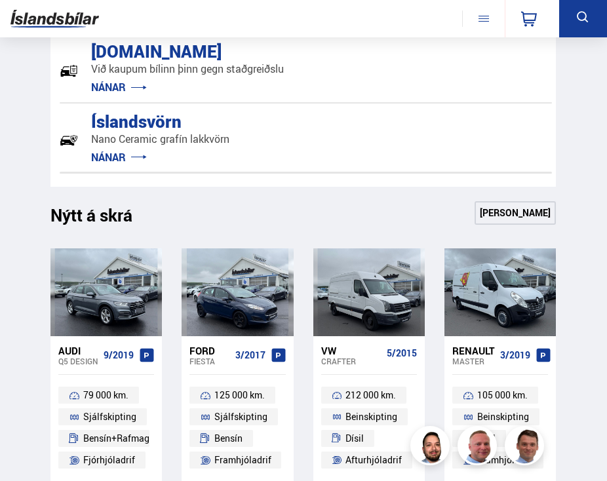
scroll to position [663, 0]
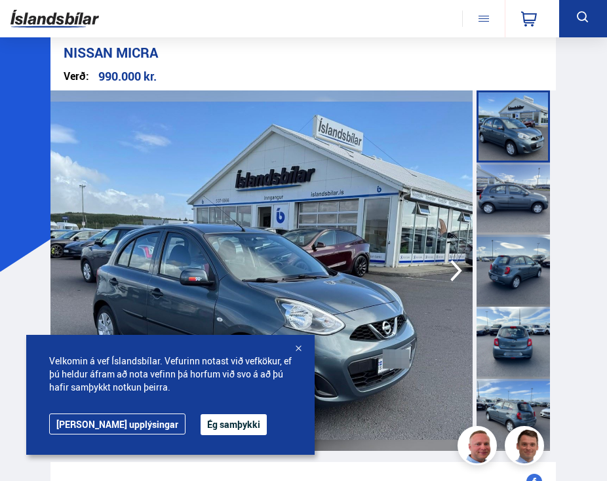
click at [201, 430] on button "Ég samþykki" at bounding box center [234, 424] width 66 height 21
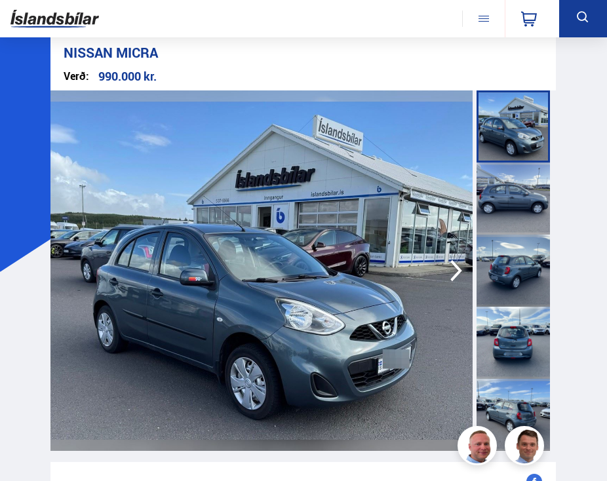
click at [453, 275] on icon "button" at bounding box center [456, 270] width 26 height 31
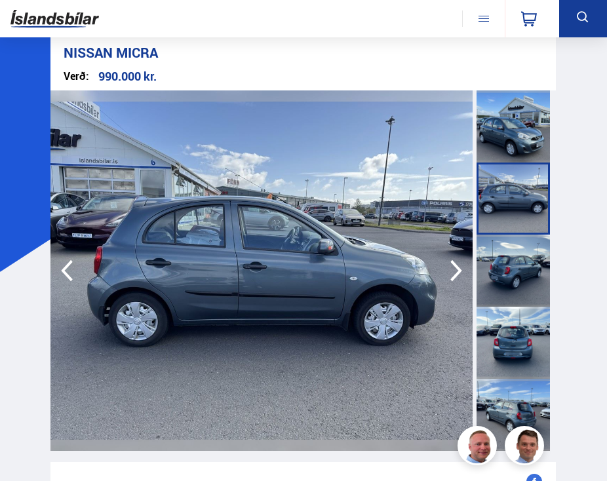
click at [453, 275] on icon "button" at bounding box center [456, 270] width 26 height 31
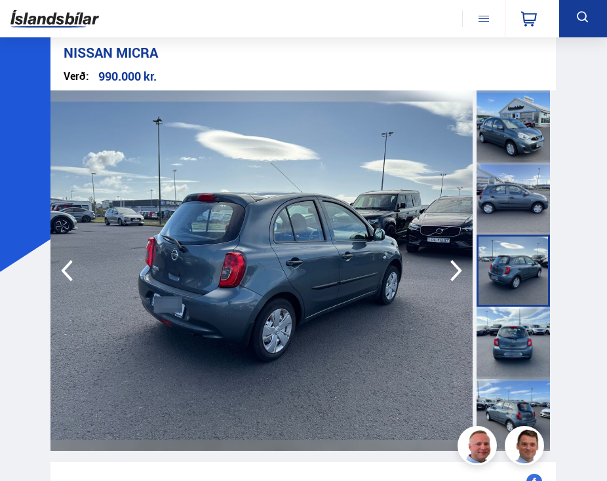
click at [453, 275] on icon "button" at bounding box center [456, 270] width 26 height 31
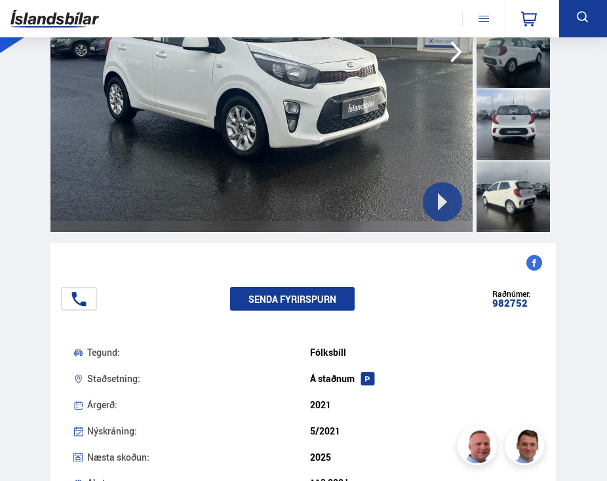
scroll to position [270, 0]
